Goal: Task Accomplishment & Management: Manage account settings

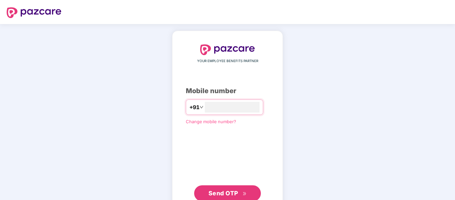
type input "**********"
click at [229, 195] on span "Send OTP" at bounding box center [223, 192] width 30 height 7
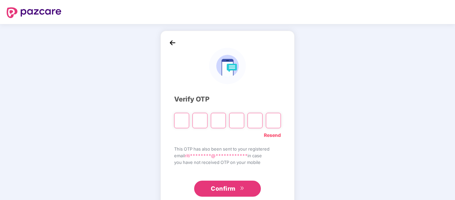
type input "*"
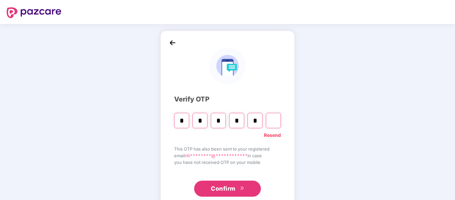
type input "*"
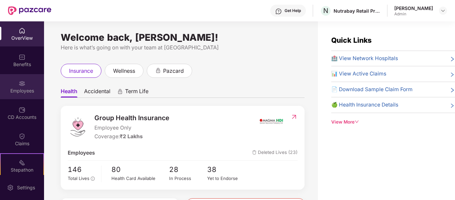
click at [26, 93] on div "Employees" at bounding box center [22, 90] width 44 height 7
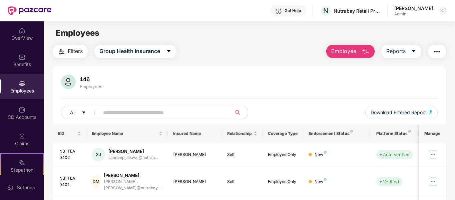
click at [362, 50] on button "Employee" at bounding box center [350, 51] width 48 height 13
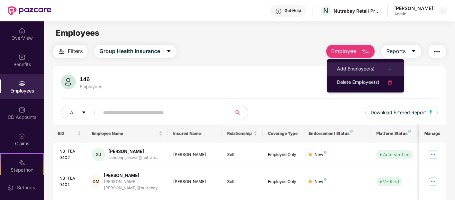
click at [353, 71] on div "Add Employee(s)" at bounding box center [356, 69] width 38 height 8
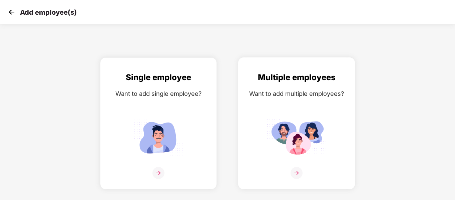
click at [294, 103] on div "Multiple employees Want to add multiple employees?" at bounding box center [296, 129] width 103 height 116
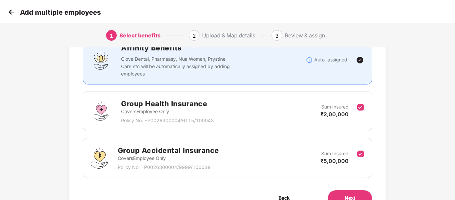
scroll to position [93, 0]
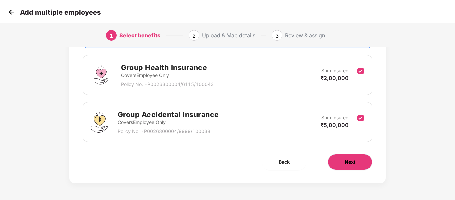
click at [354, 164] on span "Next" at bounding box center [350, 161] width 11 height 7
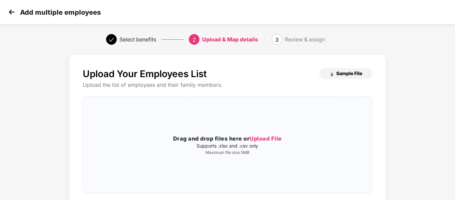
click at [356, 73] on span "Sample File" at bounding box center [349, 73] width 26 height 6
click at [257, 137] on span "Upload File" at bounding box center [266, 138] width 32 height 7
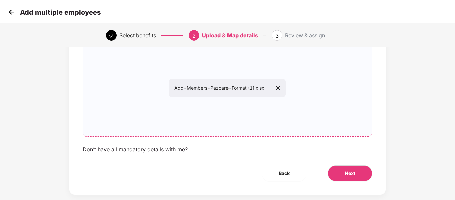
scroll to position [68, 0]
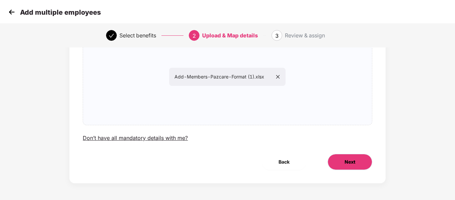
click at [337, 158] on button "Next" at bounding box center [350, 162] width 45 height 16
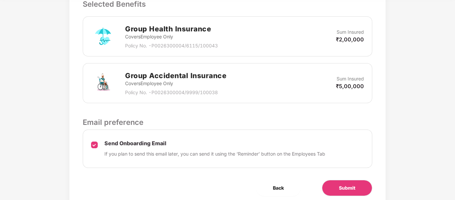
scroll to position [226, 0]
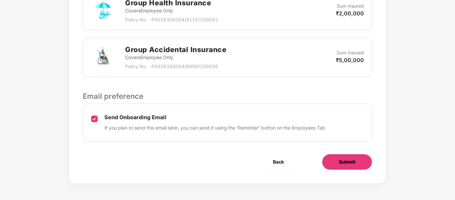
click at [350, 161] on span "Submit" at bounding box center [347, 161] width 16 height 7
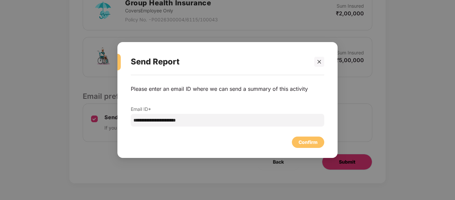
scroll to position [0, 0]
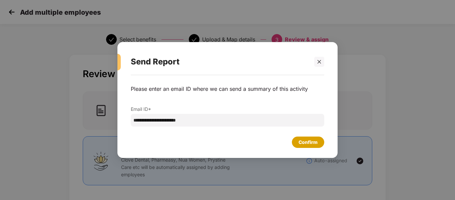
click at [313, 140] on div "Confirm" at bounding box center [308, 141] width 19 height 7
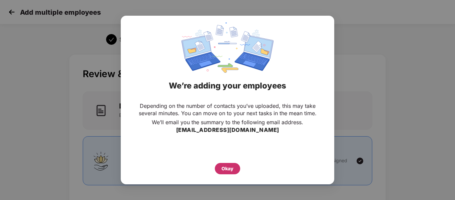
click at [224, 167] on div "Okay" at bounding box center [227, 168] width 12 height 7
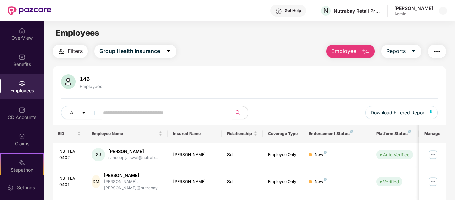
click at [137, 112] on input "text" at bounding box center [163, 112] width 120 height 10
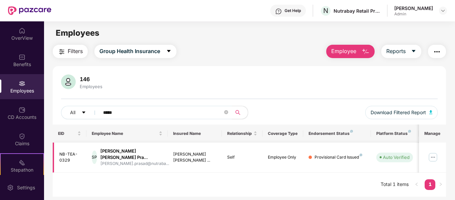
type input "*****"
click at [433, 155] on img at bounding box center [433, 157] width 11 height 11
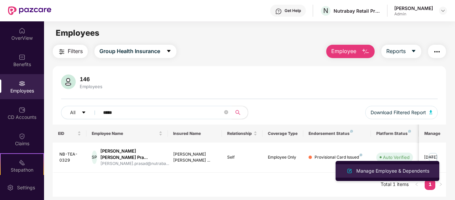
click at [381, 171] on div "Manage Employee & Dependents" at bounding box center [393, 170] width 76 height 7
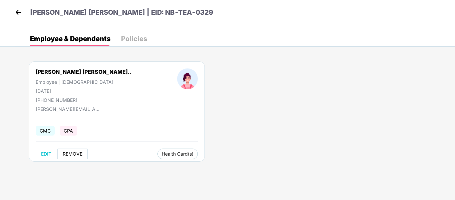
click at [72, 153] on span "REMOVE" at bounding box center [73, 153] width 20 height 5
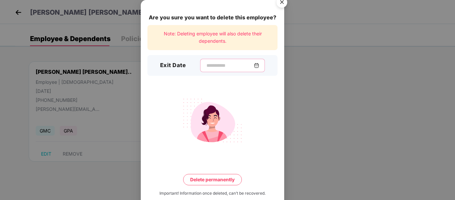
click at [220, 64] on input at bounding box center [230, 65] width 48 height 7
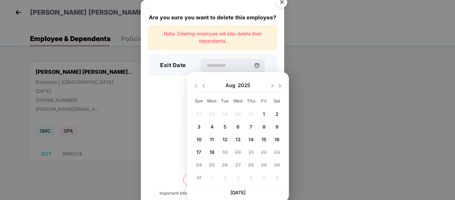
click at [253, 138] on span "14" at bounding box center [251, 139] width 5 height 6
type input "**********"
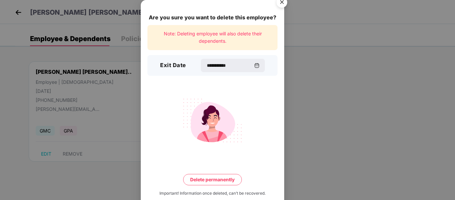
click at [224, 178] on button "Delete permanently" at bounding box center [212, 179] width 59 height 11
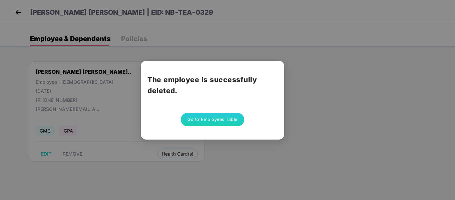
click at [229, 122] on button "Go to Employees Table" at bounding box center [212, 119] width 63 height 13
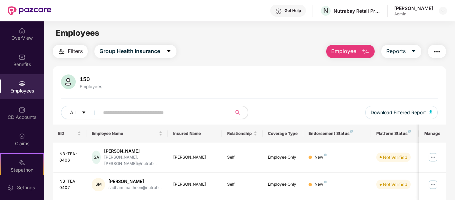
click at [141, 110] on input "text" at bounding box center [163, 112] width 120 height 10
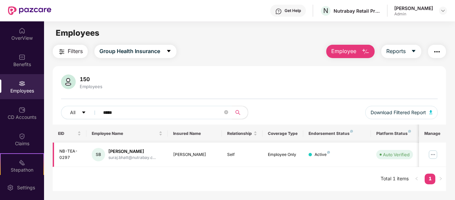
type input "*****"
click at [436, 153] on img at bounding box center [433, 154] width 11 height 11
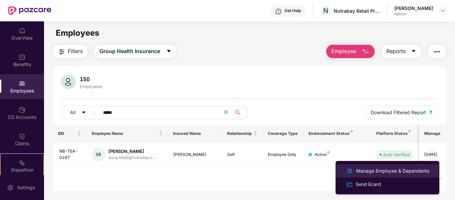
click at [387, 173] on div "Manage Employee & Dependents" at bounding box center [393, 170] width 76 height 7
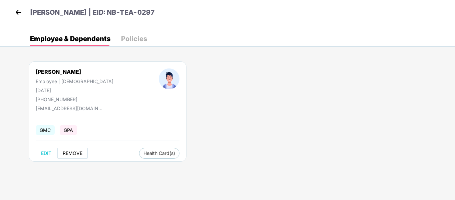
click at [67, 154] on span "REMOVE" at bounding box center [73, 152] width 20 height 5
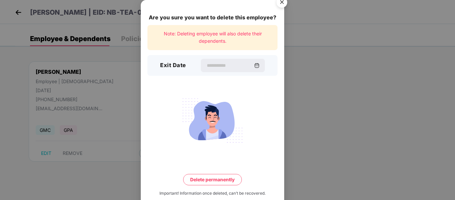
drag, startPoint x: 204, startPoint y: 60, endPoint x: 219, endPoint y: 81, distance: 25.5
click at [204, 61] on div at bounding box center [233, 65] width 64 height 13
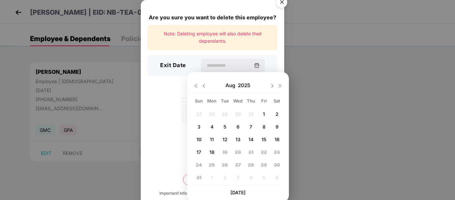
click at [250, 139] on span "14" at bounding box center [251, 139] width 5 height 6
type input "**********"
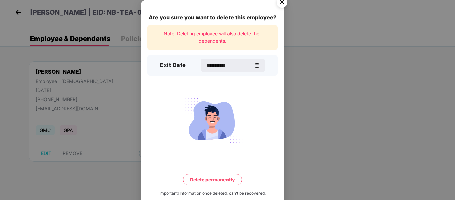
click at [213, 177] on button "Delete permanently" at bounding box center [212, 179] width 59 height 11
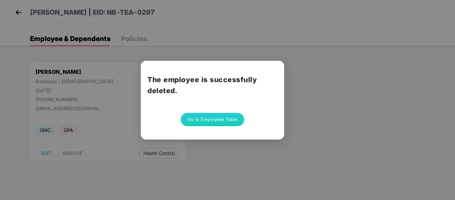
click at [224, 122] on button "Go to Employees Table" at bounding box center [212, 119] width 63 height 13
